Goal: Find specific page/section: Find specific page/section

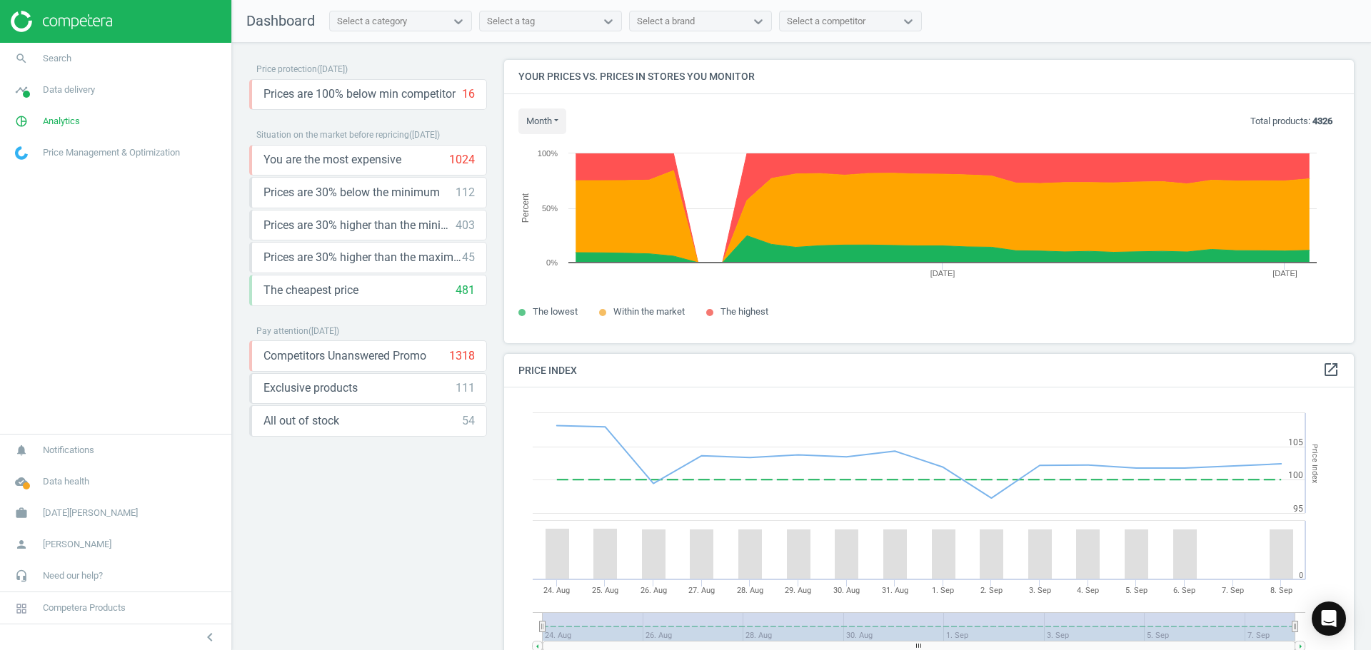
scroll to position [351, 861]
click at [64, 127] on span "Analytics" at bounding box center [61, 121] width 37 height 13
click at [29, 171] on span "Products" at bounding box center [33, 173] width 34 height 11
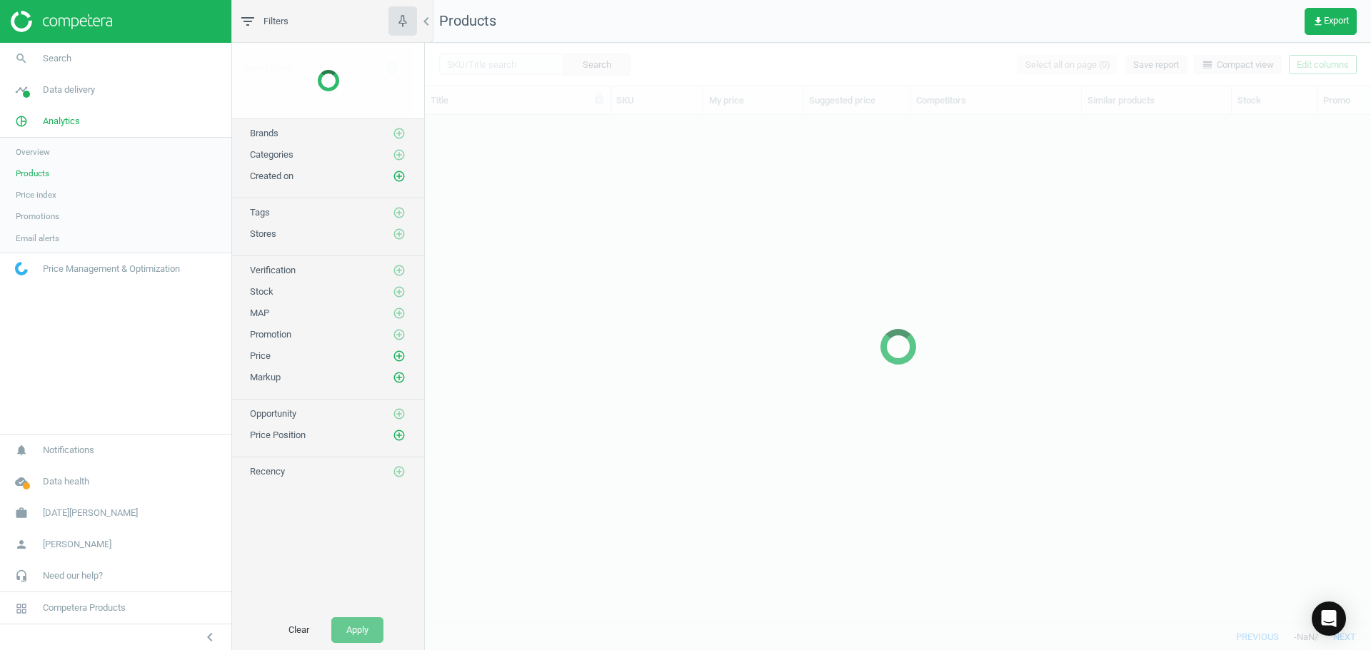
scroll to position [487, 935]
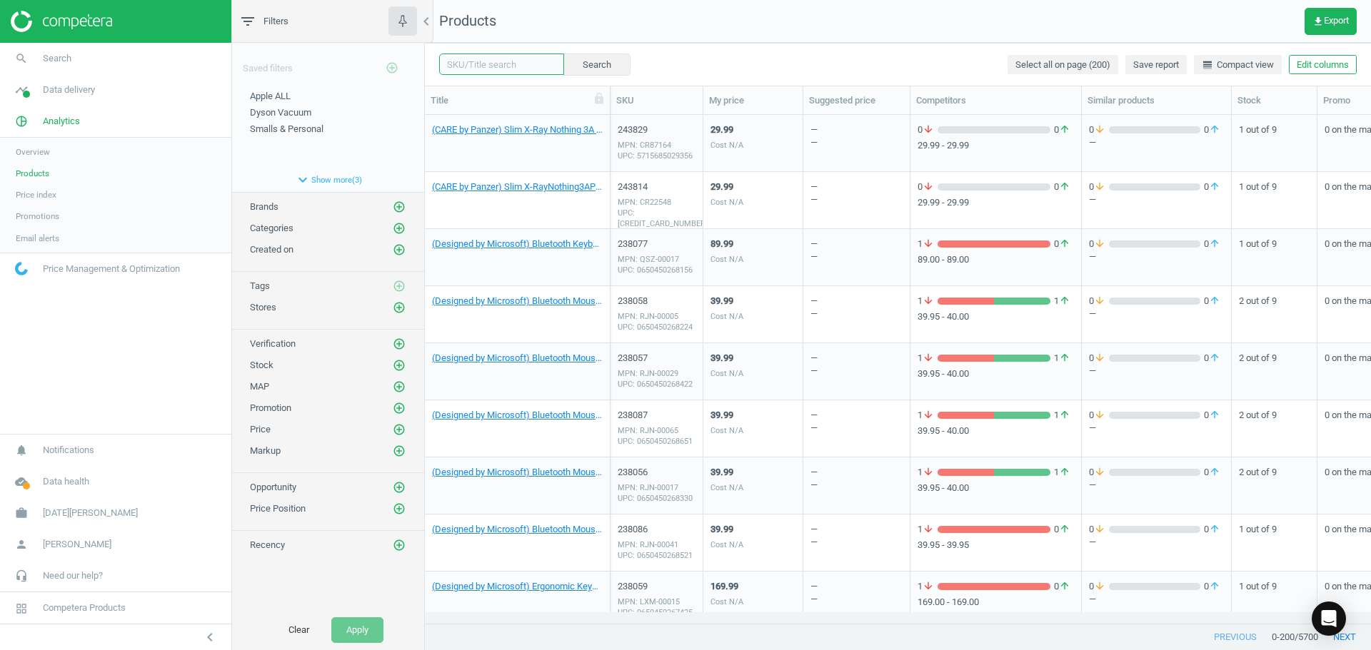
click at [494, 66] on input "text" at bounding box center [501, 64] width 125 height 21
type input "A06"
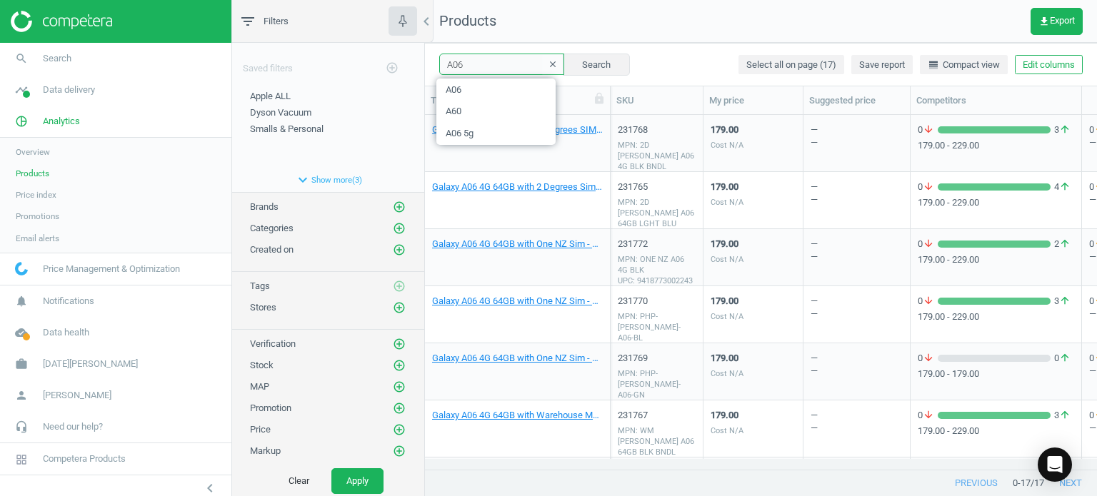
scroll to position [333, 661]
click at [505, 65] on input "A06" at bounding box center [501, 64] width 125 height 21
click at [495, 62] on input "A06" at bounding box center [501, 64] width 125 height 21
click at [548, 66] on icon "clear" at bounding box center [553, 64] width 10 height 10
